Goal: Navigation & Orientation: Find specific page/section

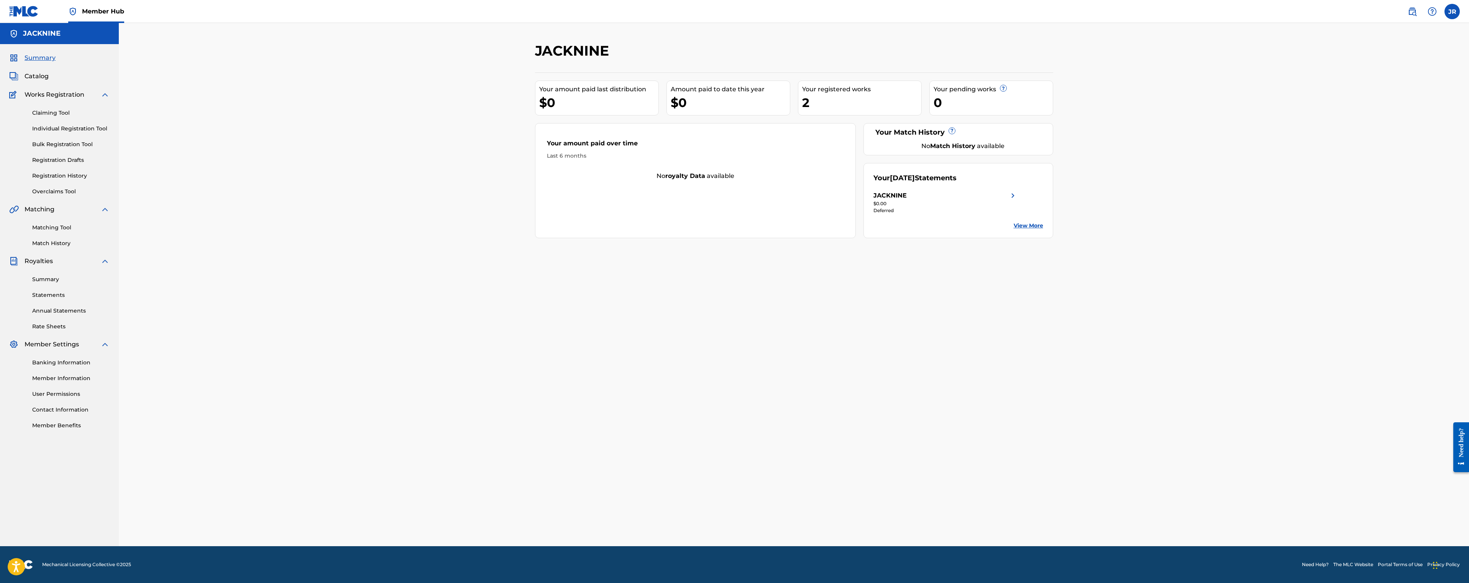
click at [814, 100] on div "2" at bounding box center [861, 102] width 119 height 17
click at [20, 75] on link "Catalog" at bounding box center [28, 76] width 39 height 9
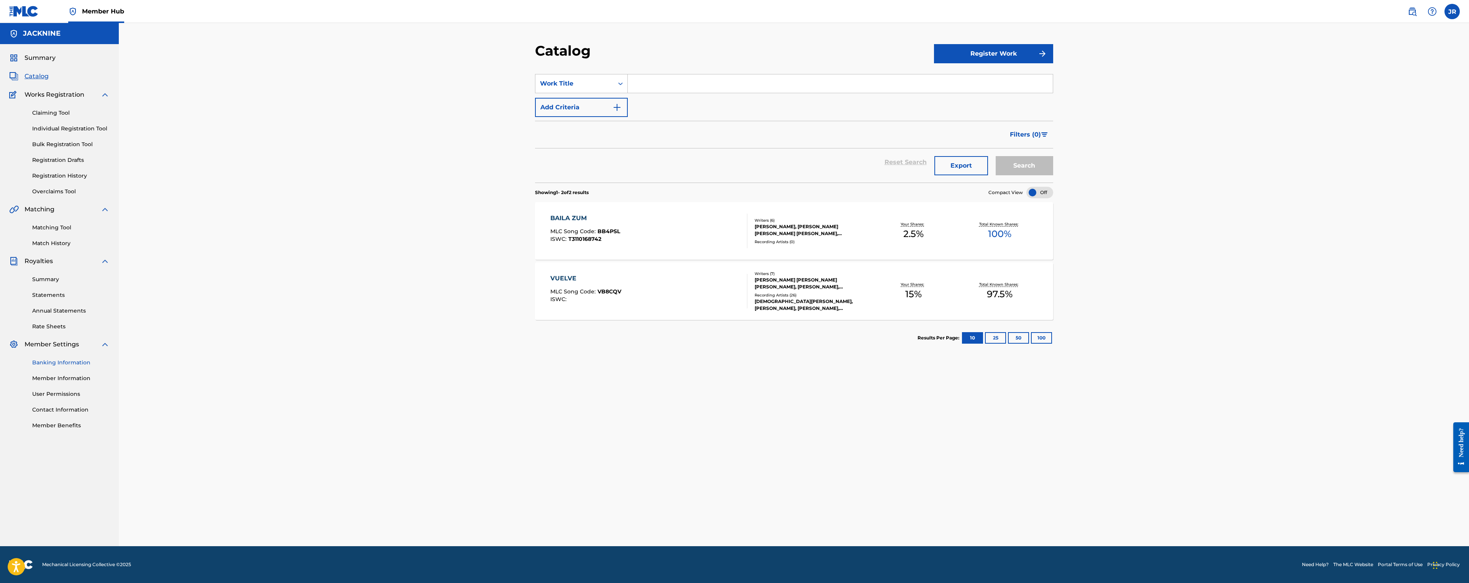
click at [88, 364] on link "Banking Information" at bounding box center [70, 362] width 77 height 8
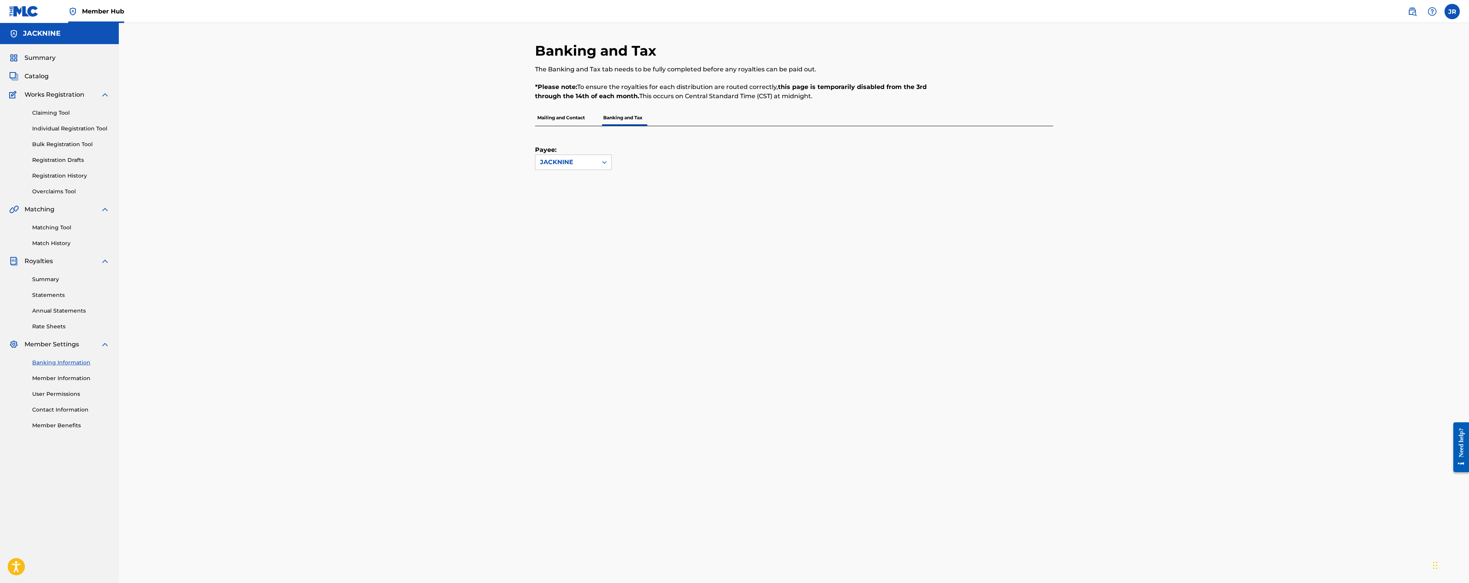
click at [552, 119] on p "Mailing and Contact" at bounding box center [561, 118] width 52 height 16
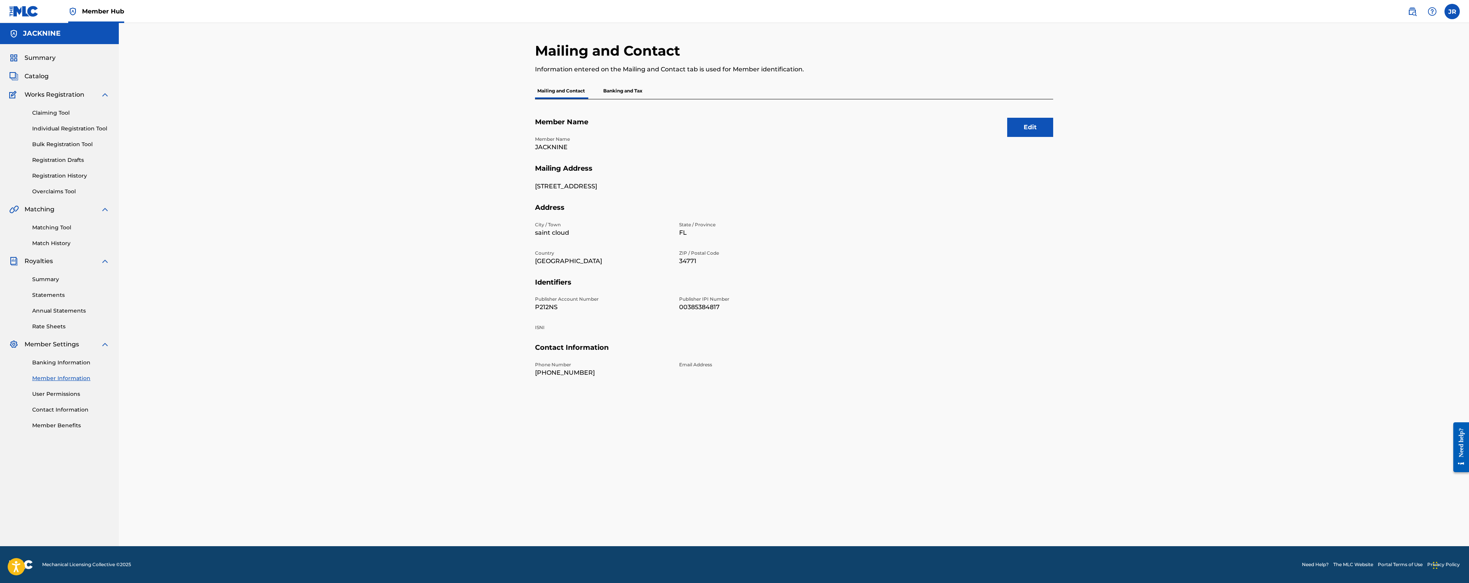
click at [628, 92] on p "Banking and Tax" at bounding box center [623, 91] width 44 height 16
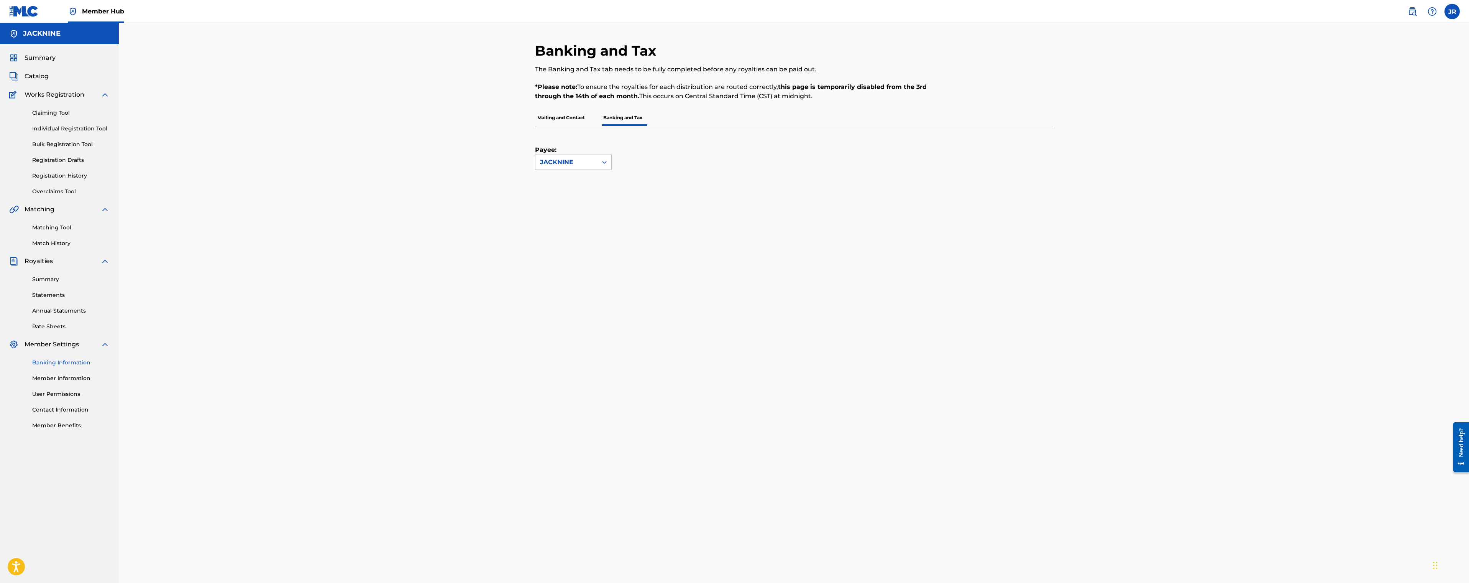
click at [564, 120] on p "Mailing and Contact" at bounding box center [561, 118] width 52 height 16
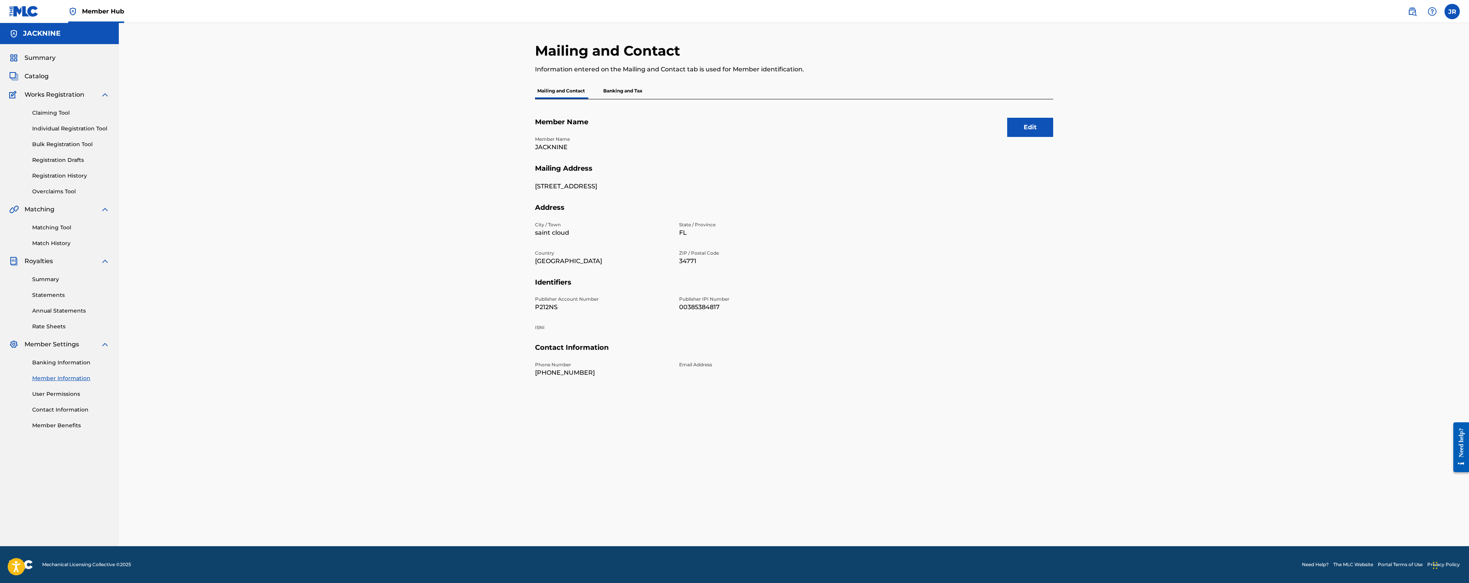
click at [631, 89] on p "Banking and Tax" at bounding box center [623, 91] width 44 height 16
